Goal: Obtain resource: Download file/media

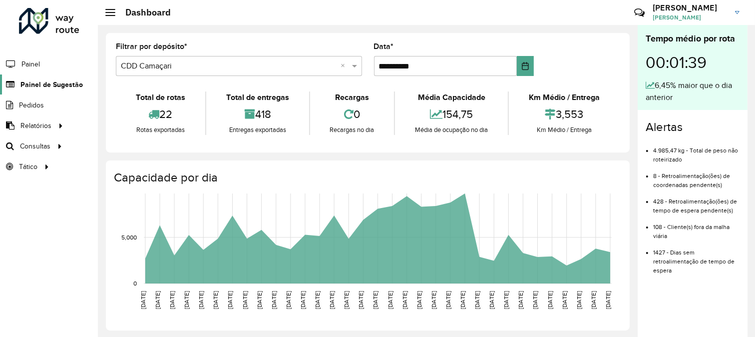
click at [32, 82] on span "Painel de Sugestão" at bounding box center [51, 84] width 62 height 10
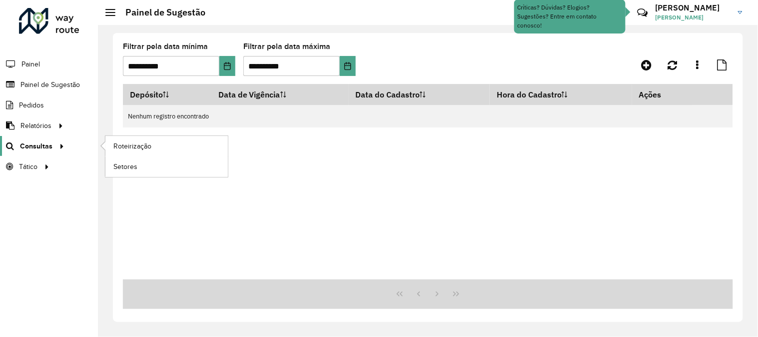
click at [57, 141] on icon at bounding box center [60, 145] width 8 height 15
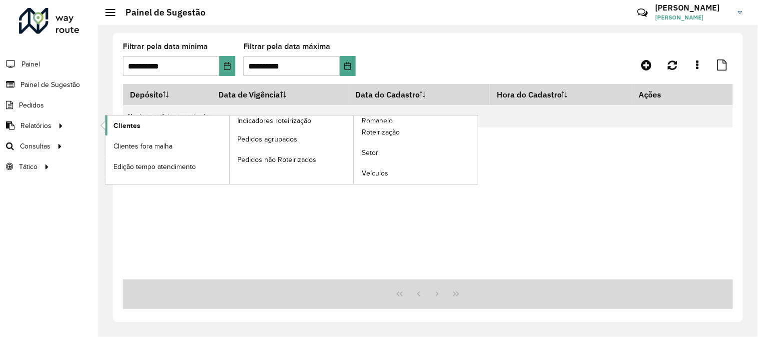
click at [158, 127] on link "Clientes" at bounding box center [167, 125] width 124 height 20
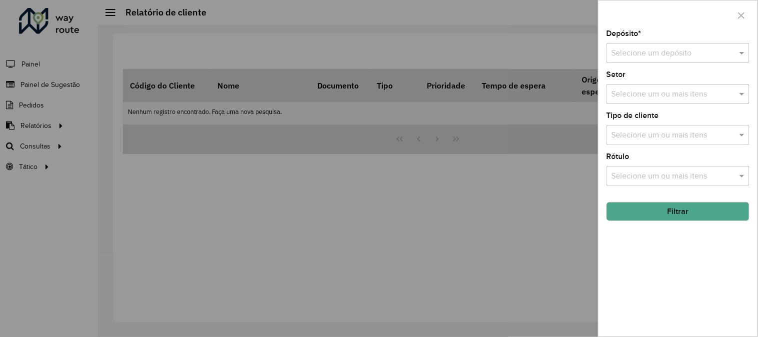
click at [656, 60] on div "Selecione um depósito" at bounding box center [678, 53] width 143 height 20
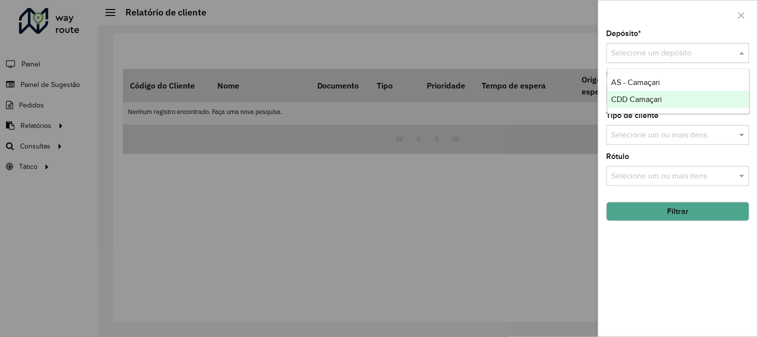
click at [663, 96] on div "CDD Camaçari" at bounding box center [679, 99] width 142 height 17
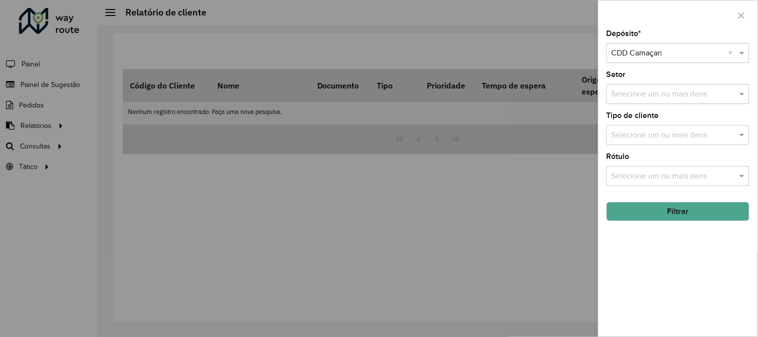
click at [694, 208] on button "Filtrar" at bounding box center [678, 211] width 143 height 19
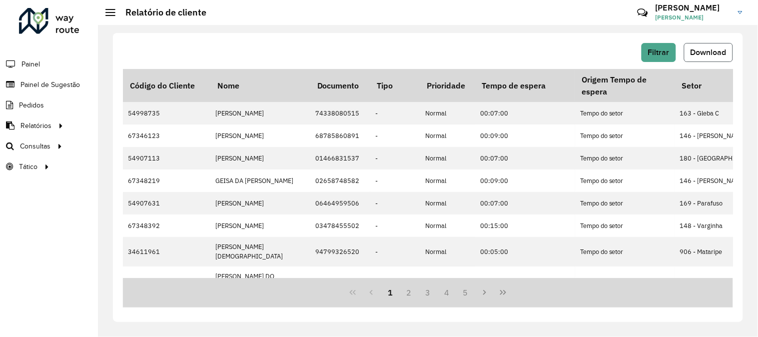
click at [713, 56] on button "Download" at bounding box center [708, 52] width 49 height 19
